Goal: Task Accomplishment & Management: Use online tool/utility

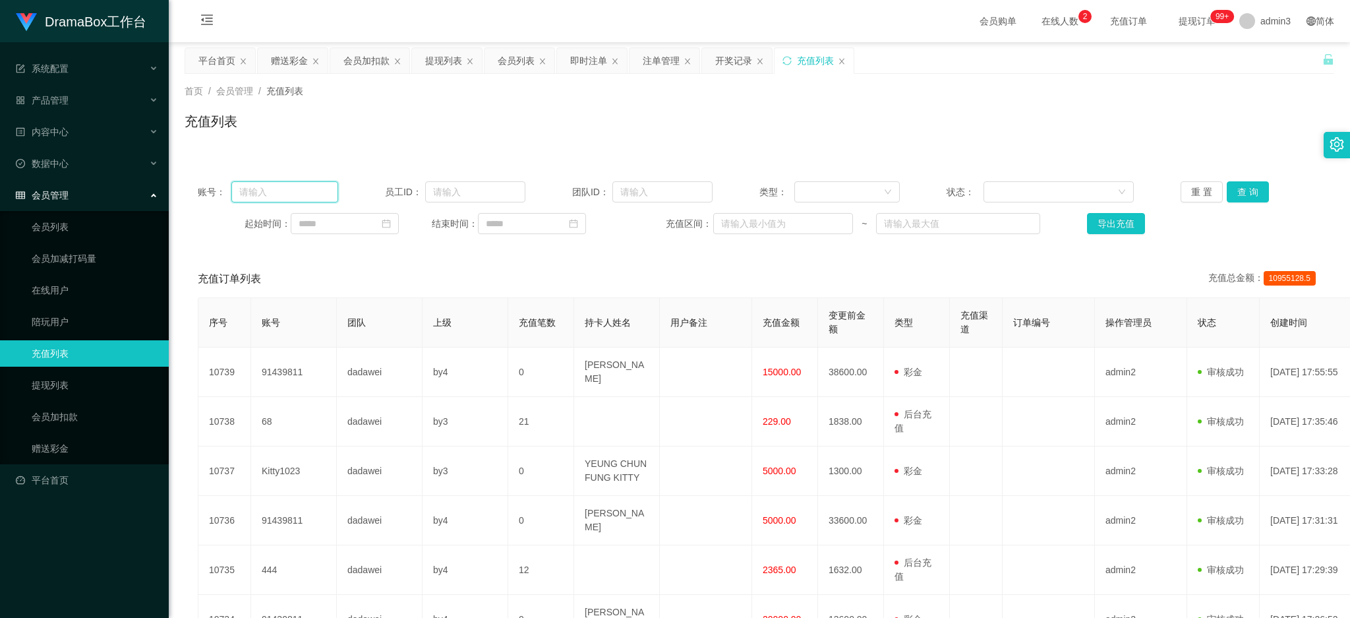
click at [296, 199] on input "text" at bounding box center [284, 191] width 107 height 21
paste input "22"
type input "22"
click at [1242, 197] on button "查 询" at bounding box center [1248, 191] width 42 height 21
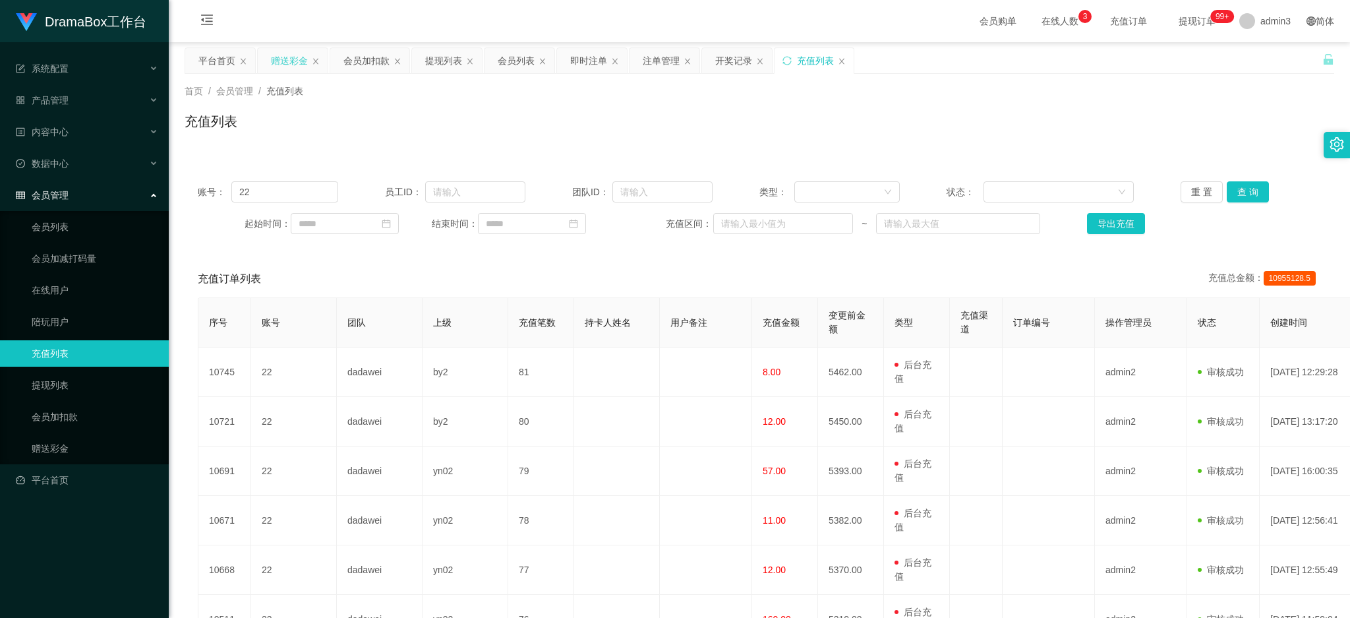
click at [293, 48] on div "赠送彩金" at bounding box center [289, 60] width 37 height 25
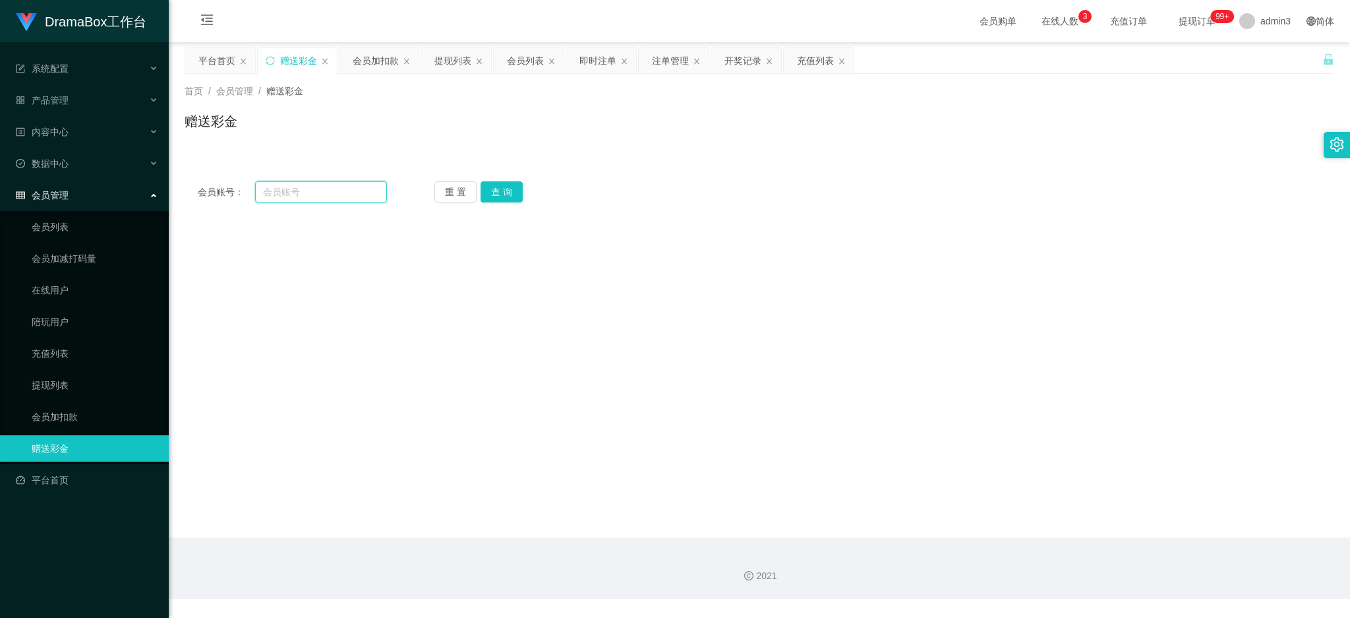
click at [289, 193] on input "text" at bounding box center [321, 191] width 132 height 21
paste input "Popo0524"
type input "Popo0524"
click at [490, 196] on button "查 询" at bounding box center [501, 191] width 42 height 21
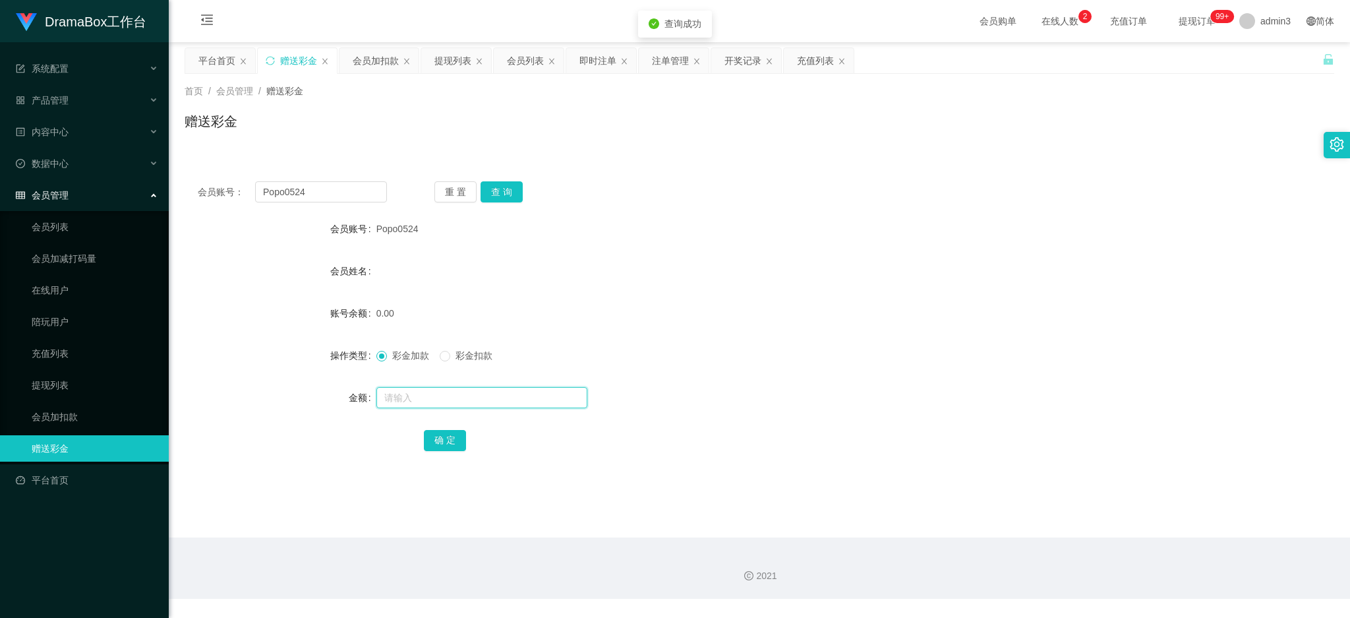
click at [430, 399] on input "text" at bounding box center [481, 397] width 211 height 21
type input "100"
click at [450, 444] on button "确 定" at bounding box center [445, 440] width 42 height 21
